Goal: Task Accomplishment & Management: Manage account settings

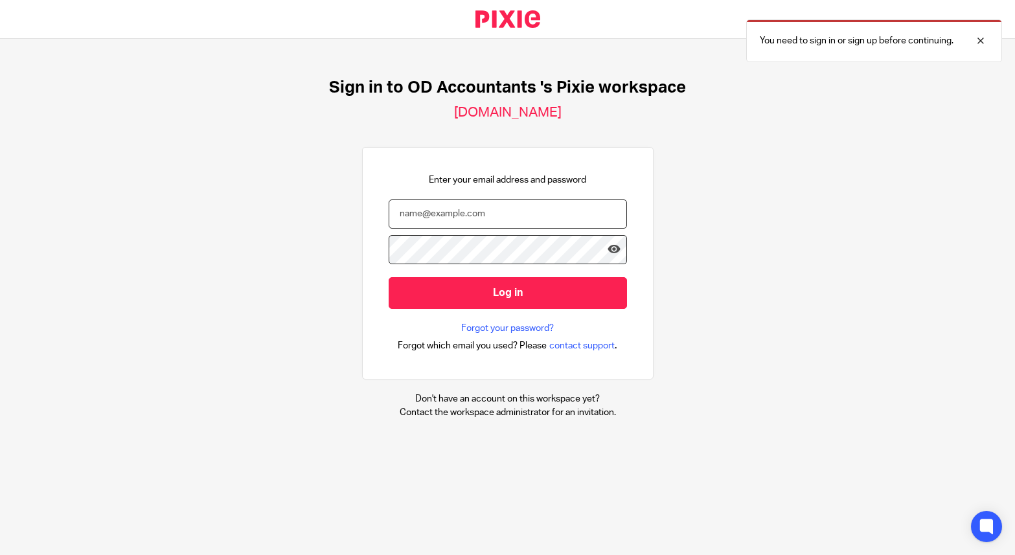
type input "[EMAIL_ADDRESS][DOMAIN_NAME]"
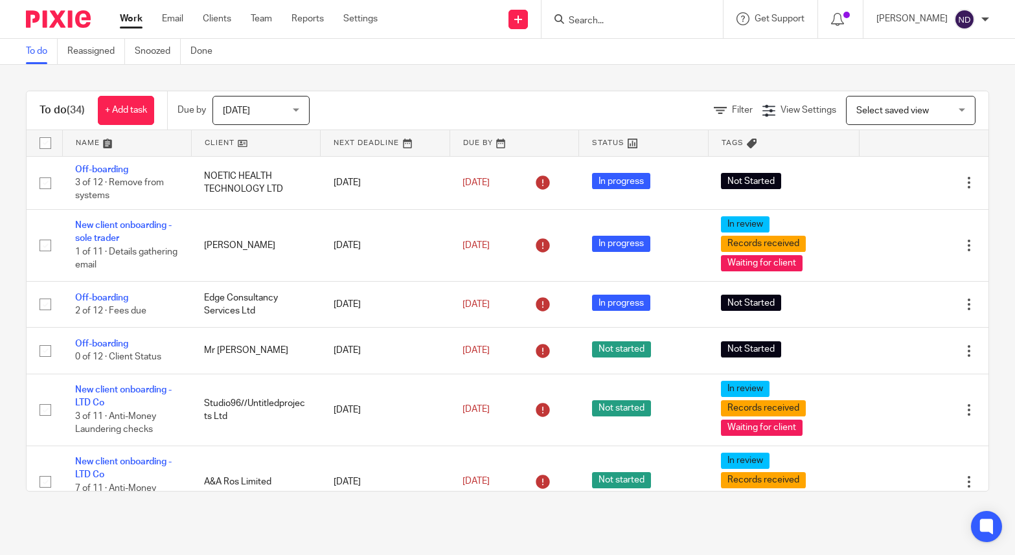
click at [627, 21] on input "Search" at bounding box center [626, 22] width 117 height 12
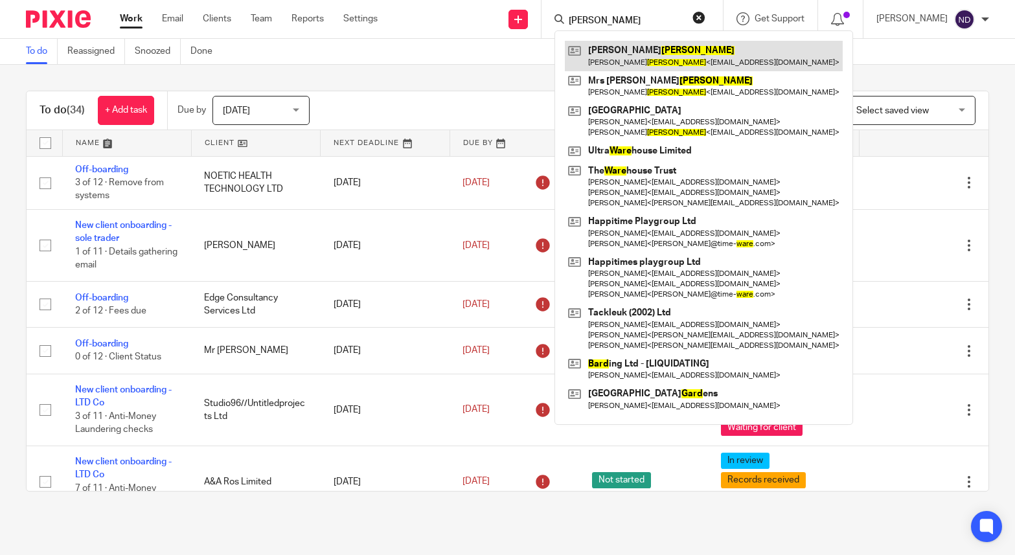
type input "ward"
click at [627, 54] on link at bounding box center [704, 56] width 278 height 30
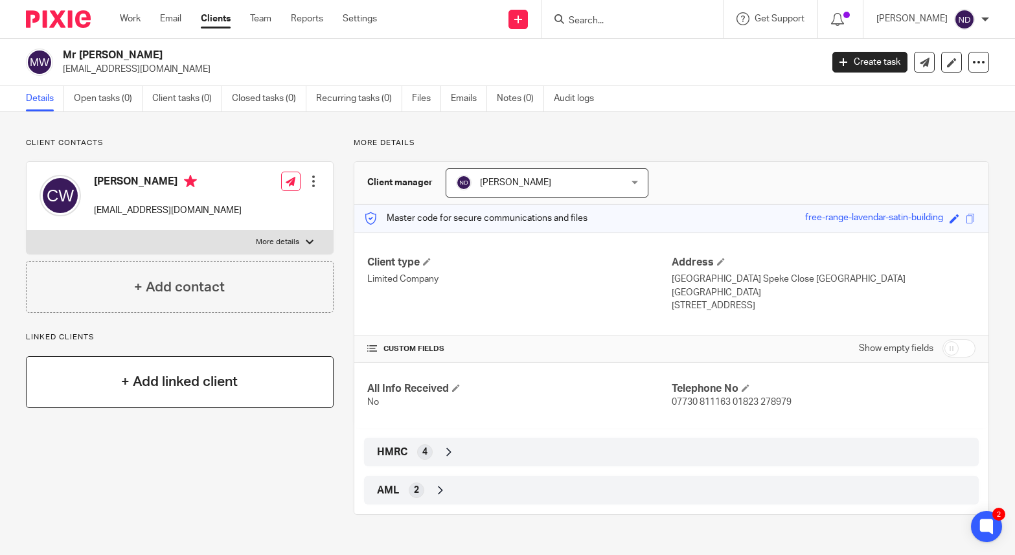
click at [185, 378] on h4 "+ Add linked client" at bounding box center [179, 382] width 117 height 20
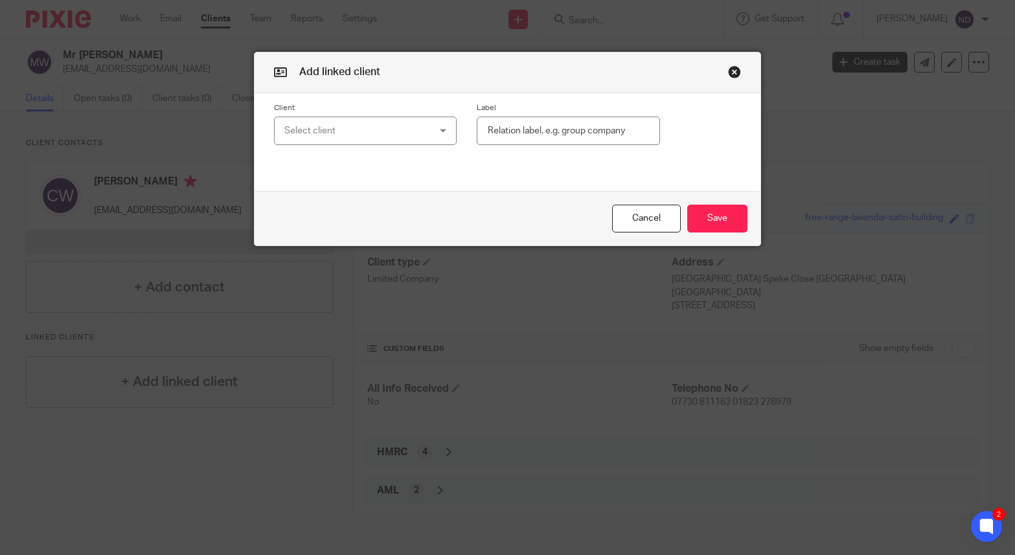
click at [310, 122] on div "Select client" at bounding box center [352, 130] width 137 height 27
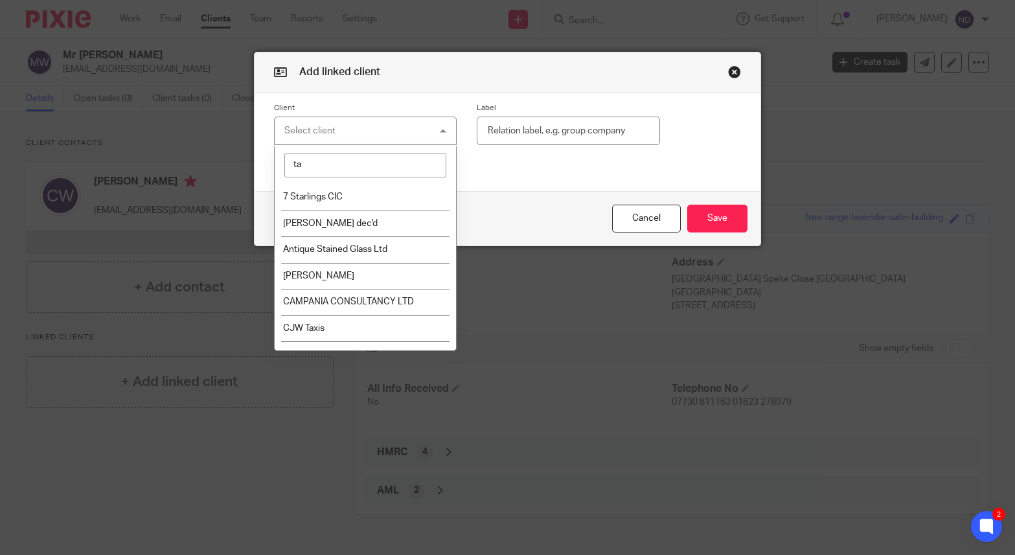
type input "t"
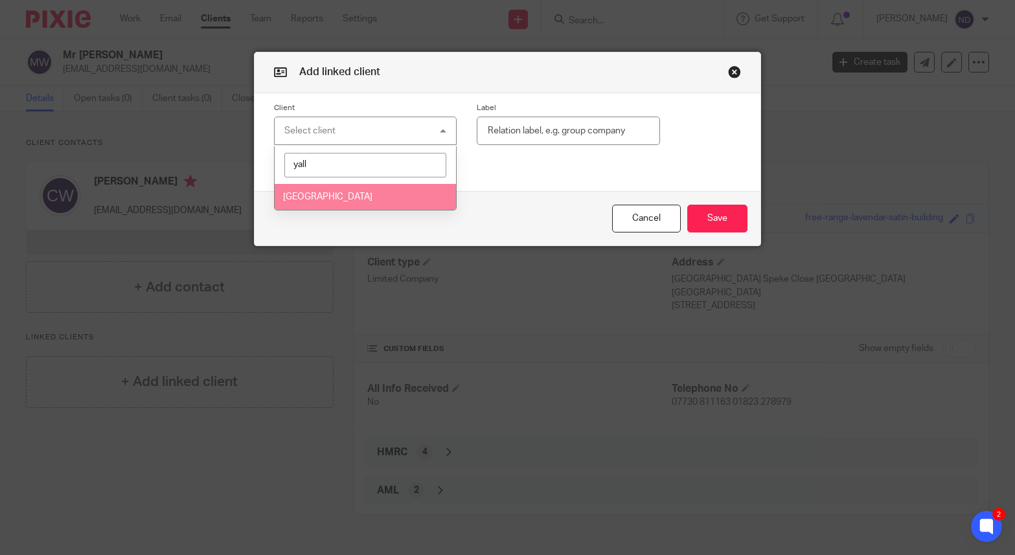
type input "yall"
click at [309, 196] on span "[GEOGRAPHIC_DATA]" at bounding box center [327, 196] width 89 height 9
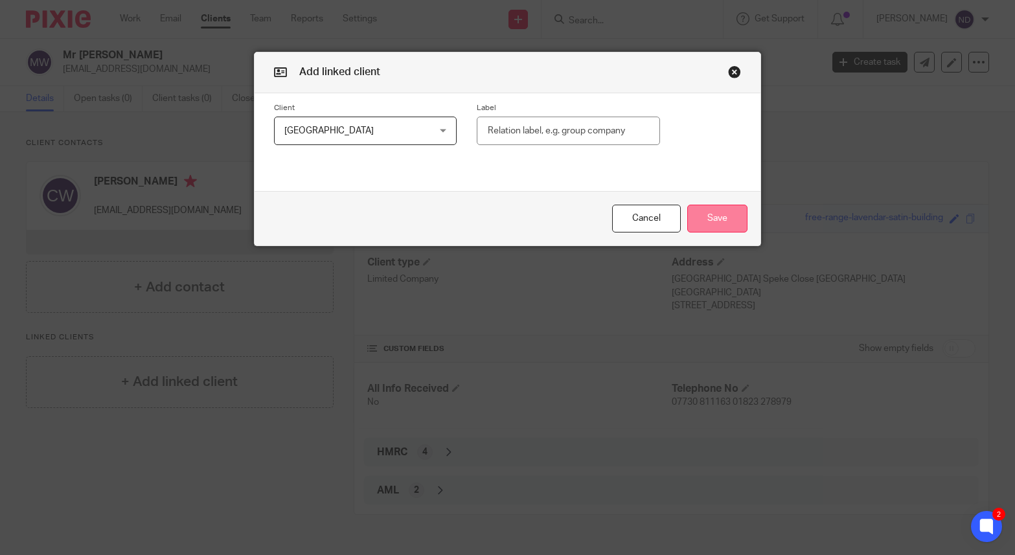
click at [738, 217] on button "Save" at bounding box center [717, 219] width 60 height 28
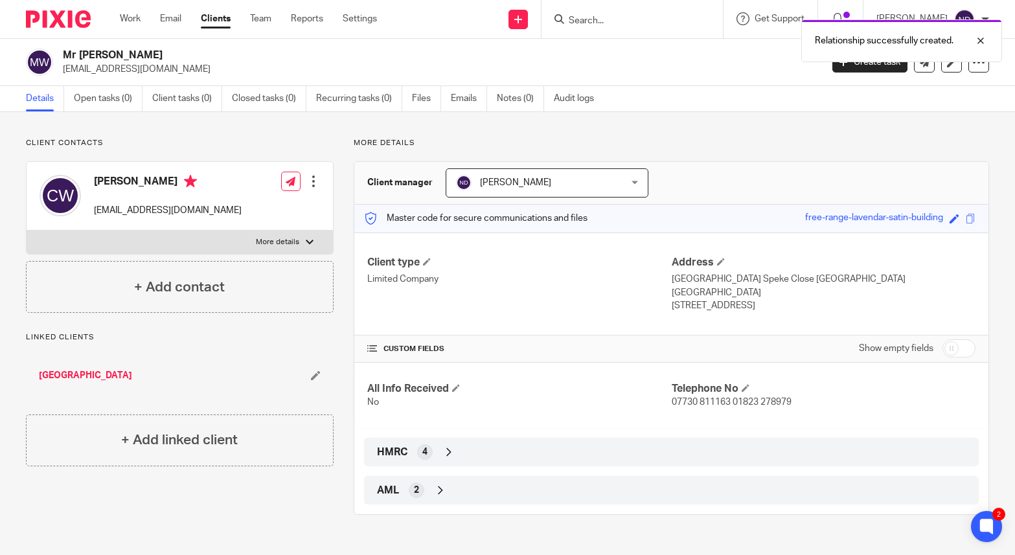
click at [75, 371] on link "[GEOGRAPHIC_DATA]" at bounding box center [85, 375] width 93 height 13
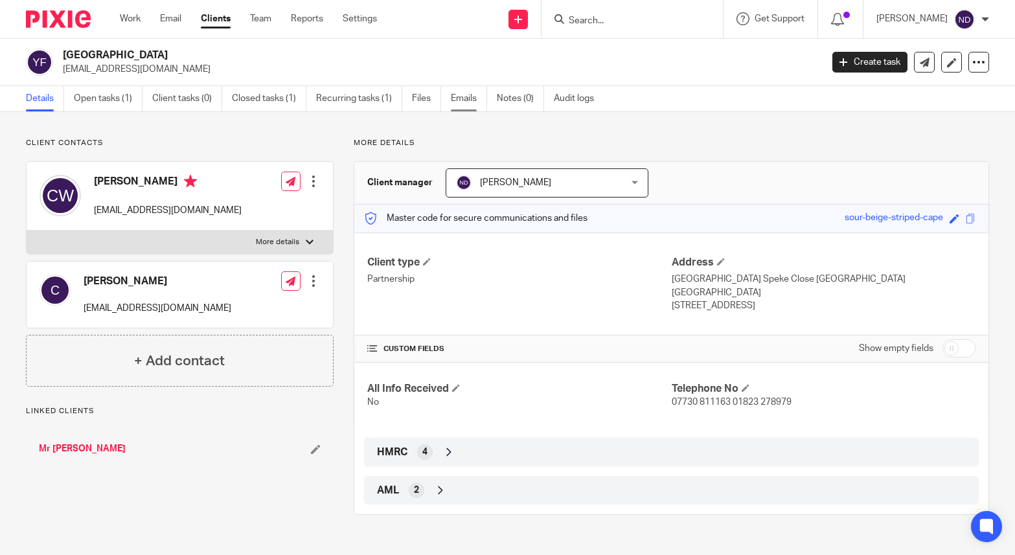
click at [465, 104] on link "Emails" at bounding box center [469, 98] width 36 height 25
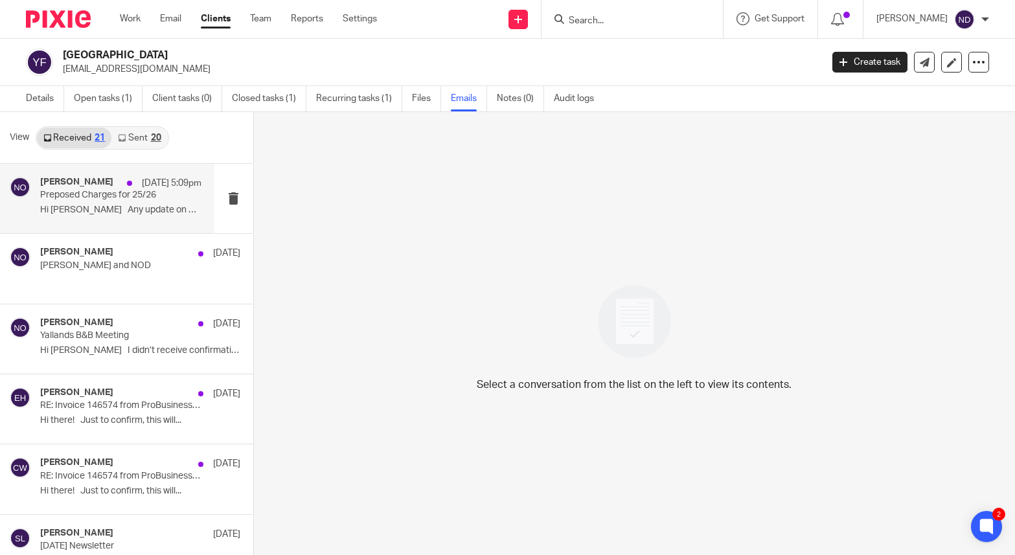
click at [104, 197] on p "Preposed Charges for 25/26" at bounding box center [104, 195] width 129 height 11
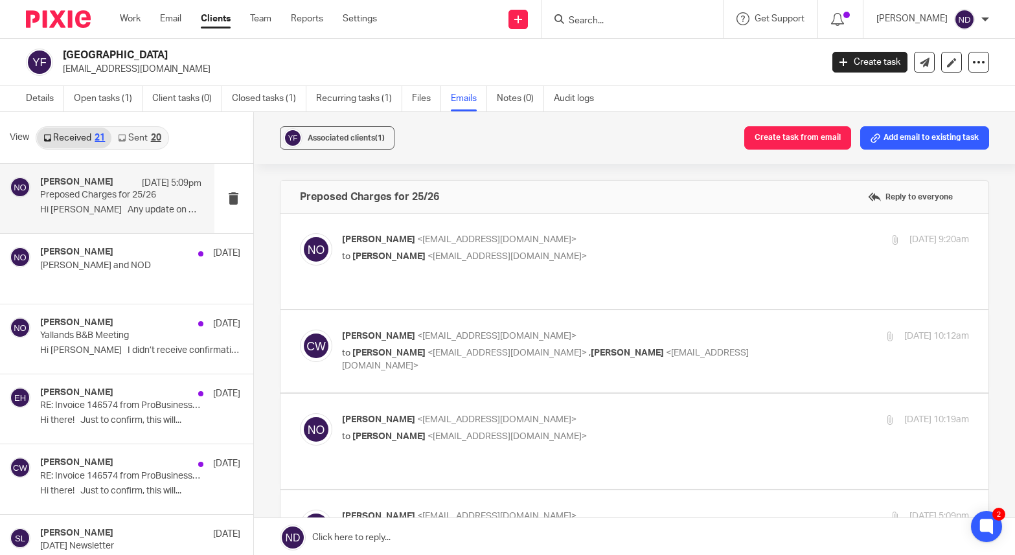
click at [417, 244] on span "<niallodriscoll@probusinessuk.com>" at bounding box center [496, 239] width 159 height 9
checkbox input "true"
